Goal: Find specific page/section

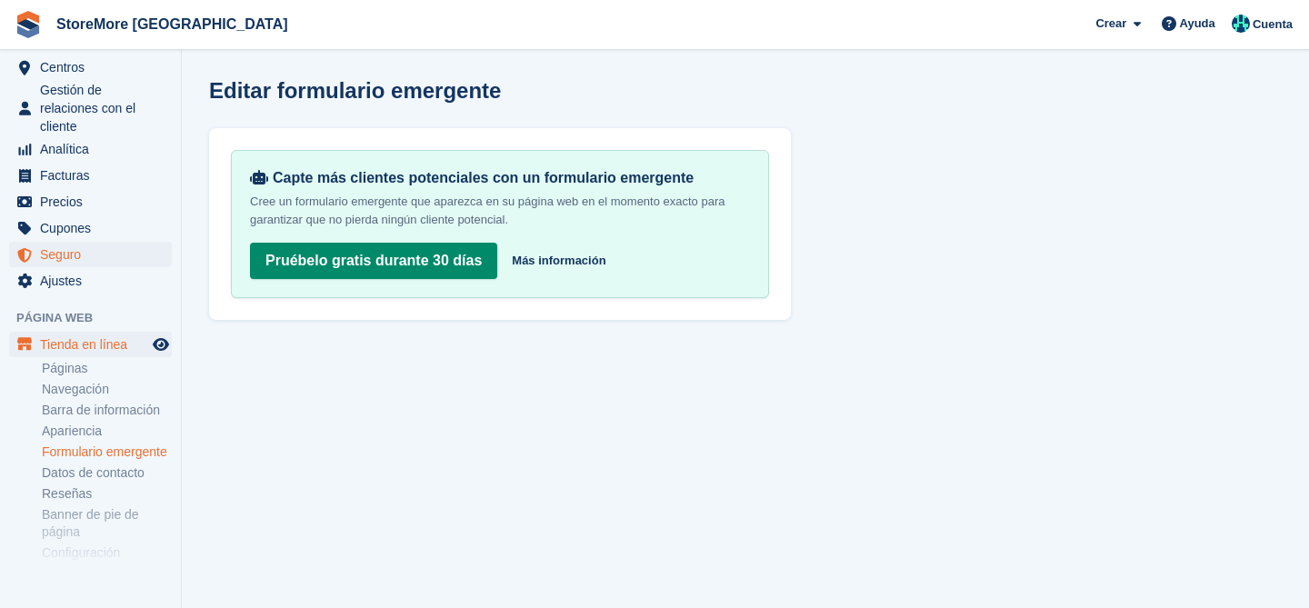
scroll to position [160, 0]
click at [86, 175] on span "Facturas" at bounding box center [94, 177] width 109 height 25
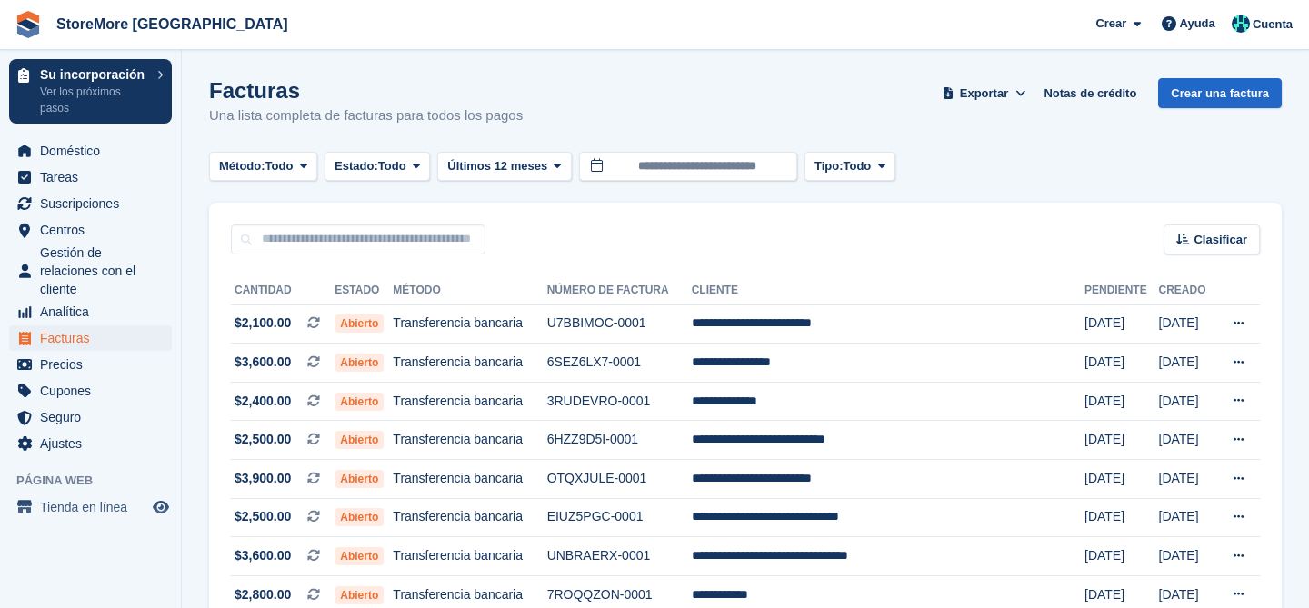
click at [839, 82] on div "Facturas Una lista completa de facturas para todos los pagos Exportar Exportar …" at bounding box center [745, 113] width 1073 height 70
click at [86, 155] on span "Doméstico" at bounding box center [94, 150] width 109 height 25
